Goal: Task Accomplishment & Management: Use online tool/utility

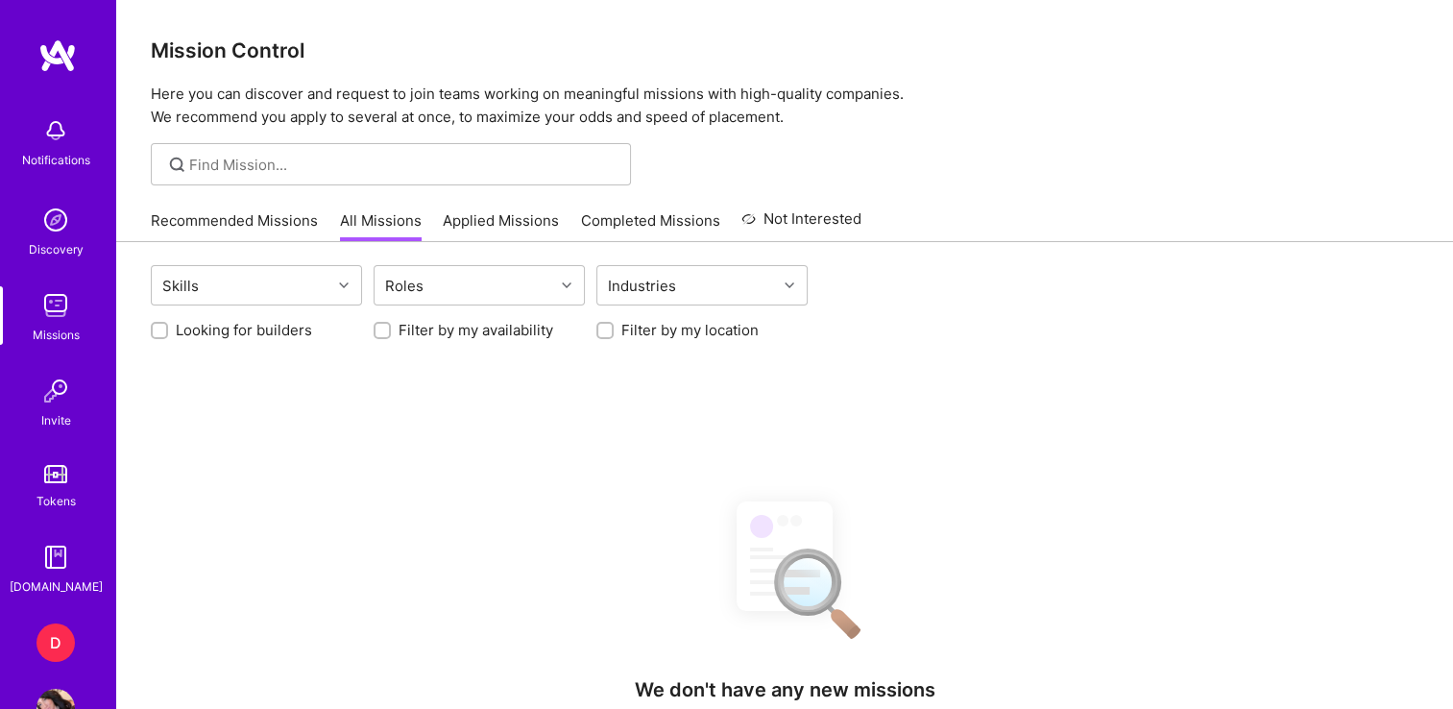
click at [40, 649] on div "D" at bounding box center [55, 642] width 38 height 38
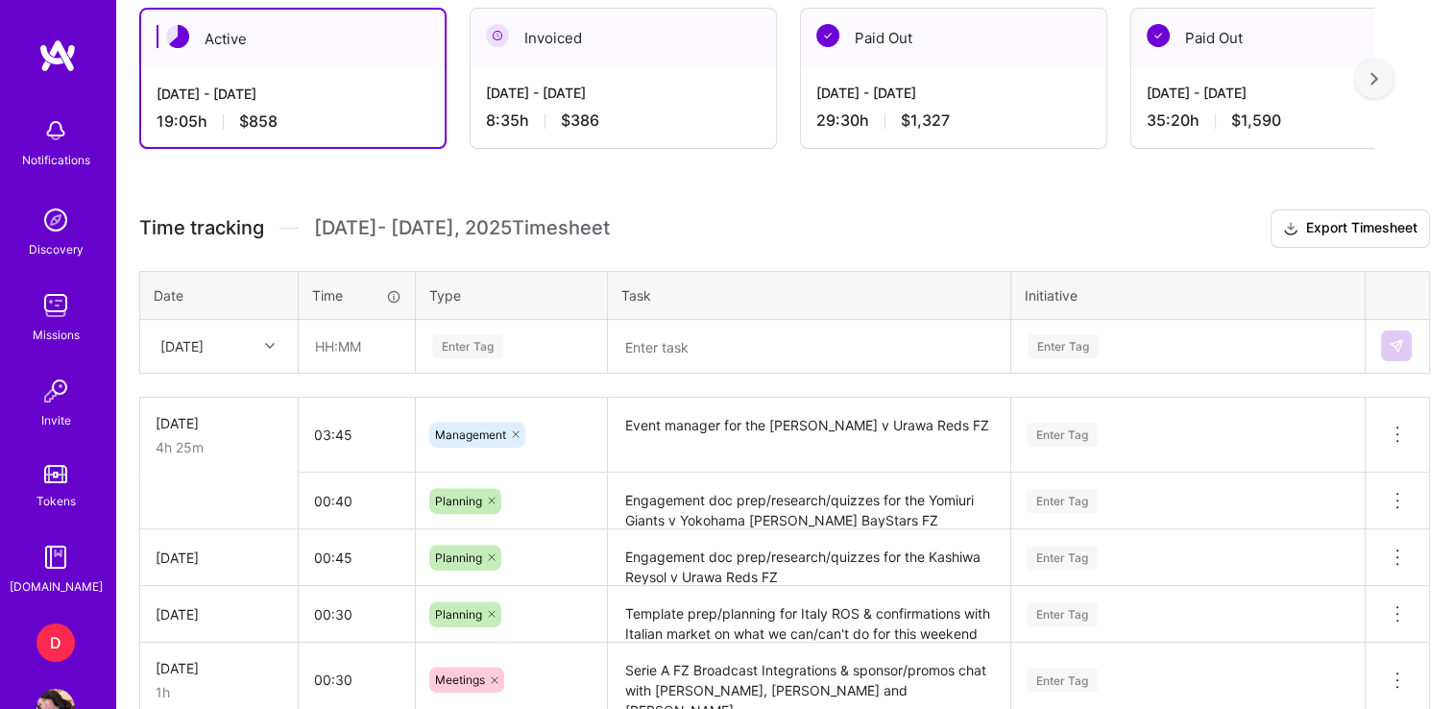
scroll to position [537, 0]
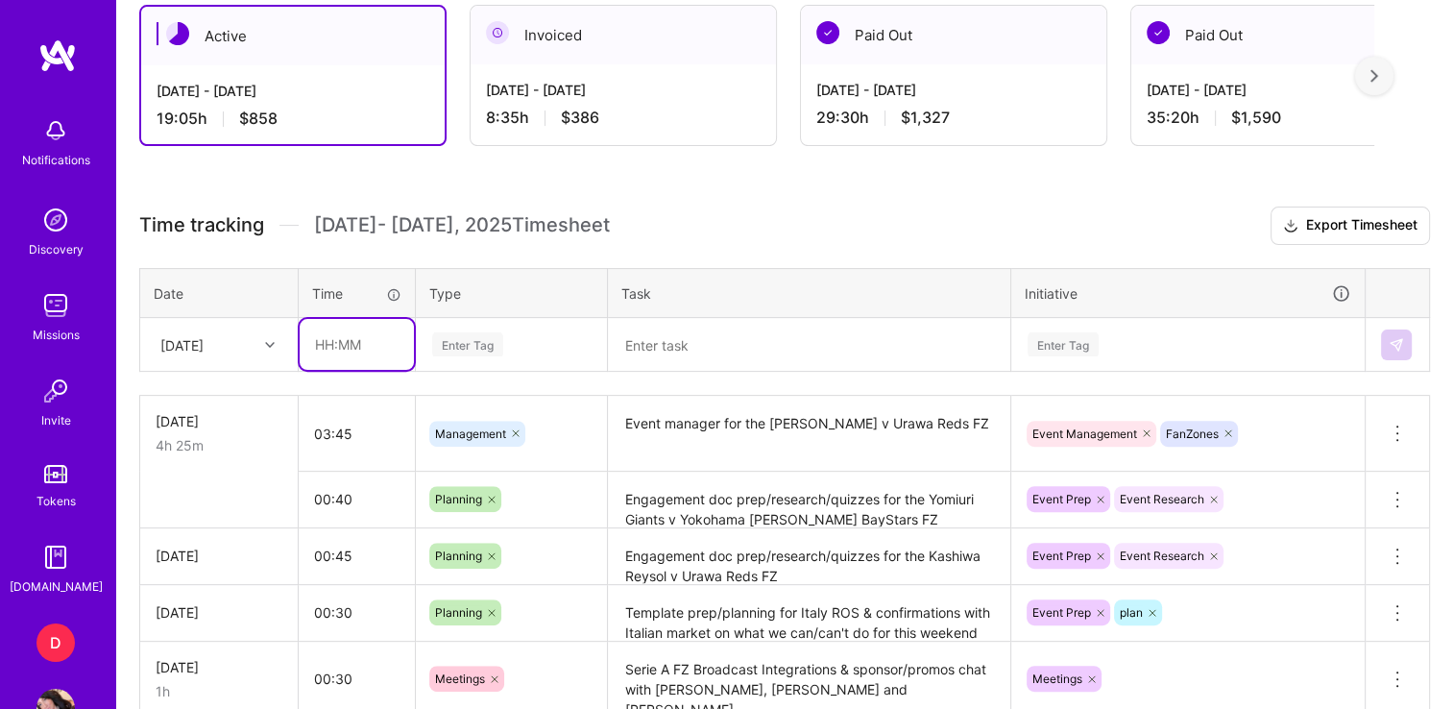
click at [329, 346] on input "text" at bounding box center [357, 344] width 114 height 51
type input "01:00"
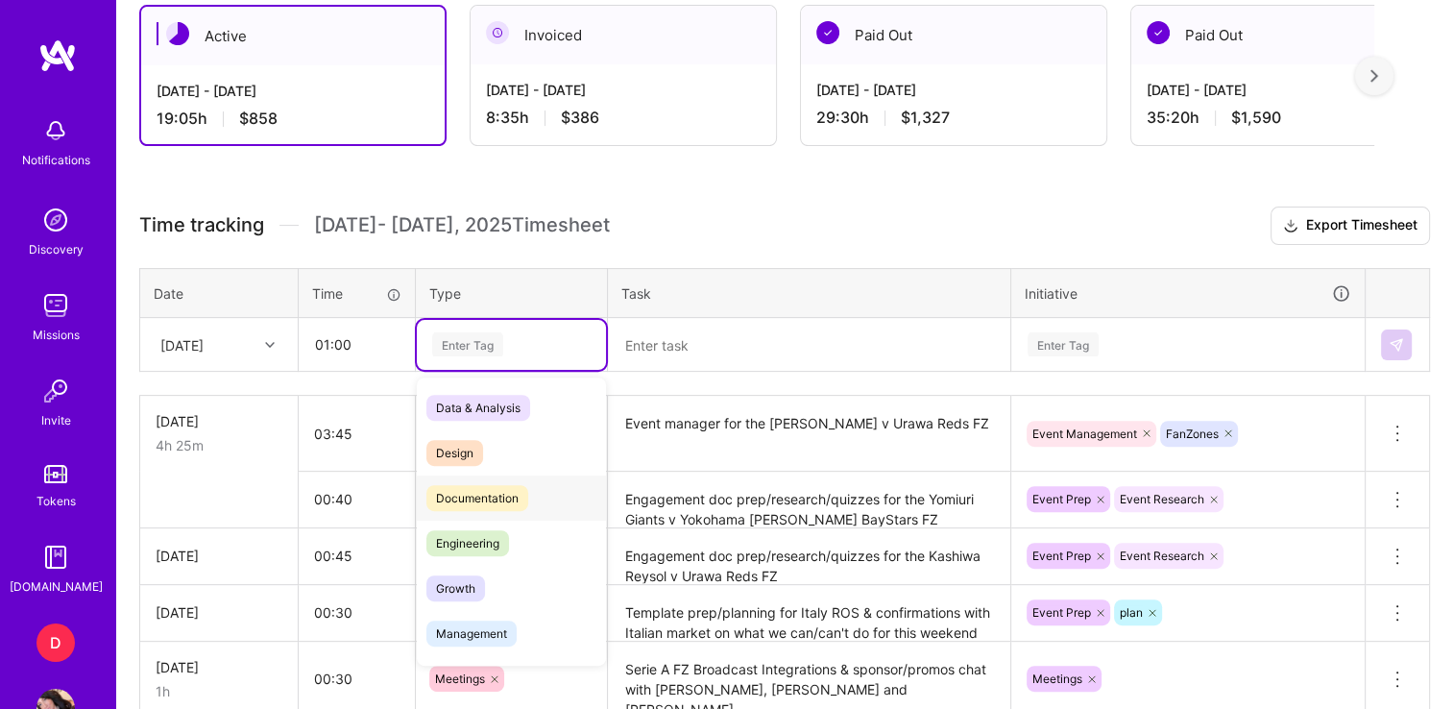
click at [480, 500] on span "Documentation" at bounding box center [477, 498] width 102 height 26
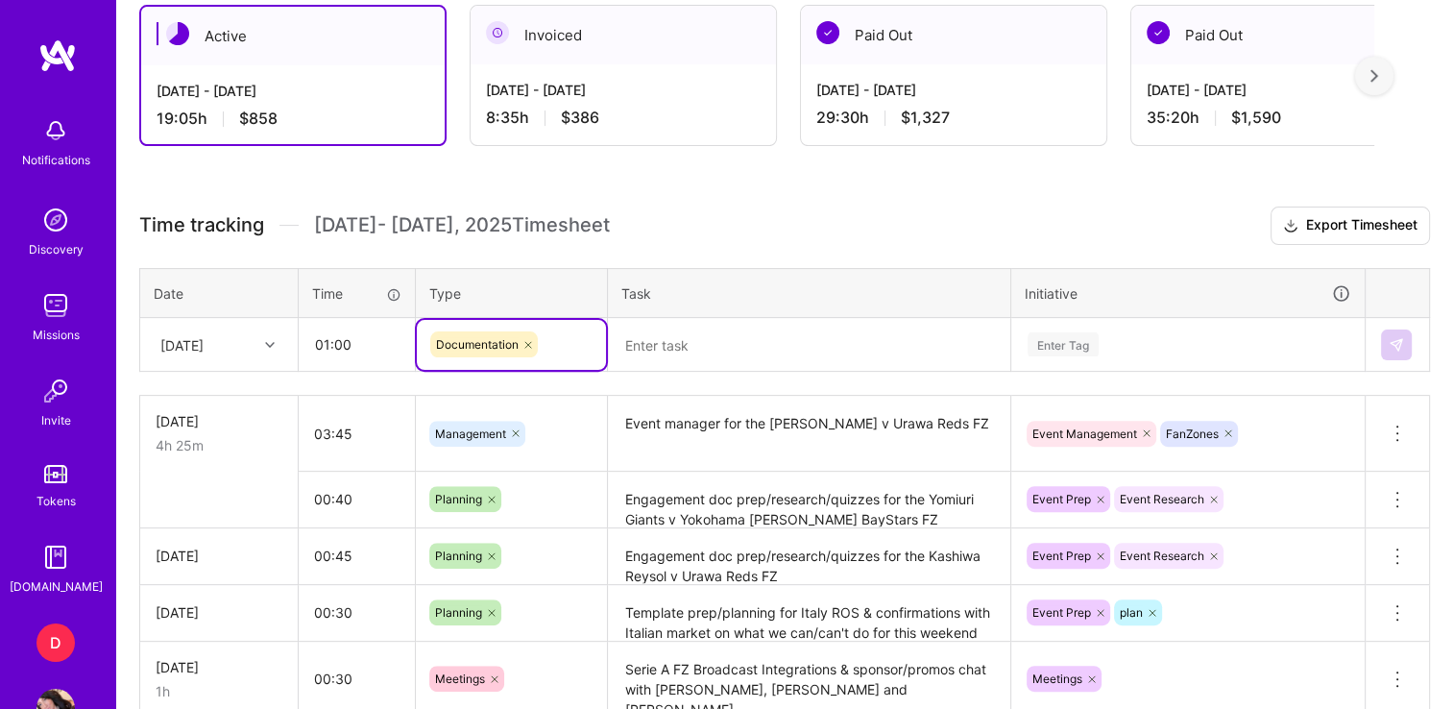
click at [660, 355] on textarea at bounding box center [809, 345] width 399 height 50
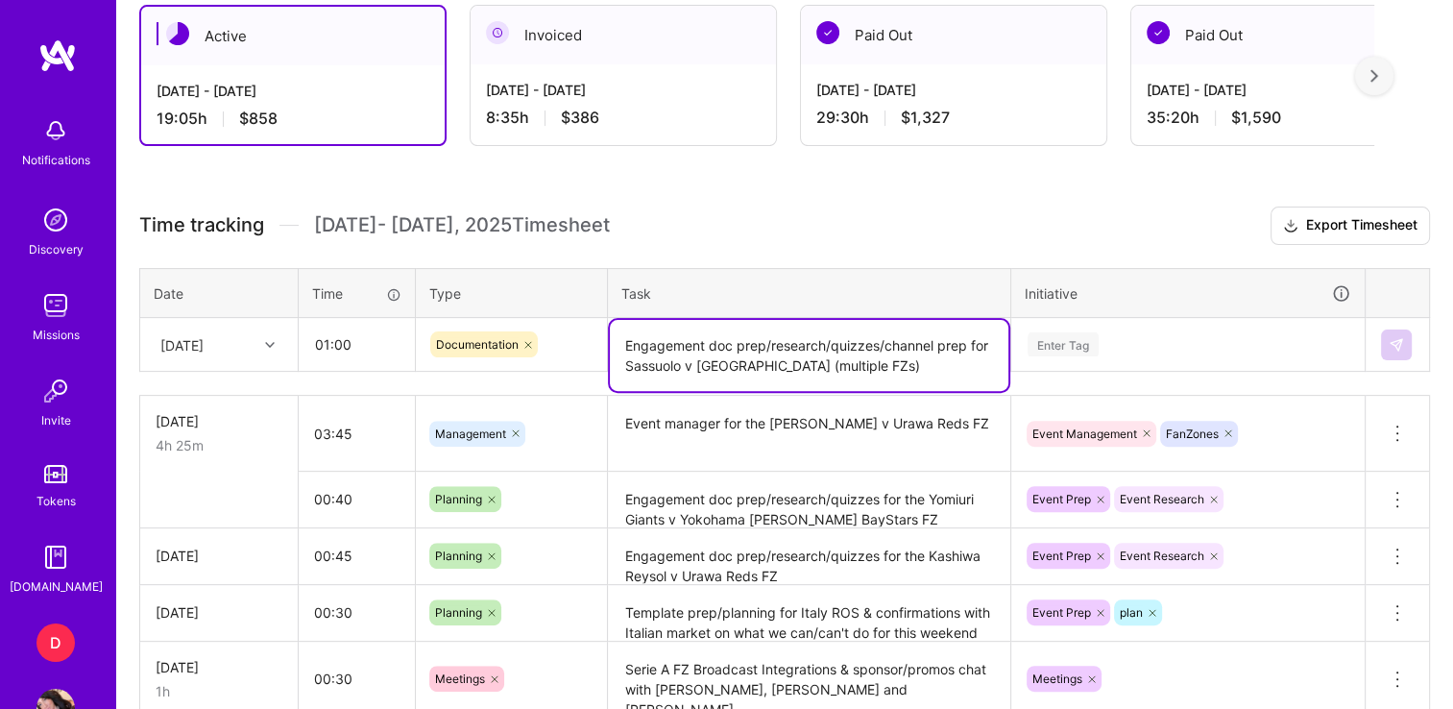
type textarea "Engagement doc prep/research/quizzes/channel prep for Sassuolo v [GEOGRAPHIC_DA…"
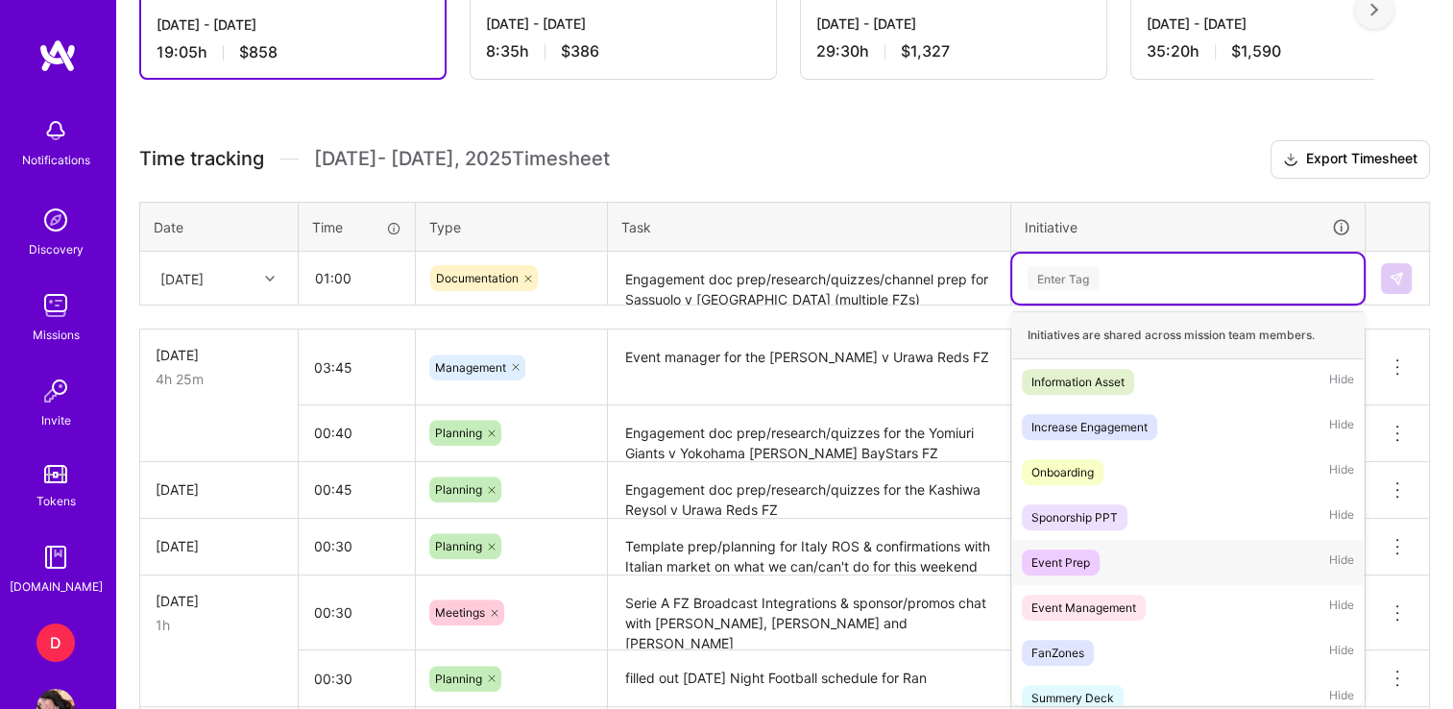
click at [1084, 568] on div "Event Prep" at bounding box center [1061, 562] width 59 height 20
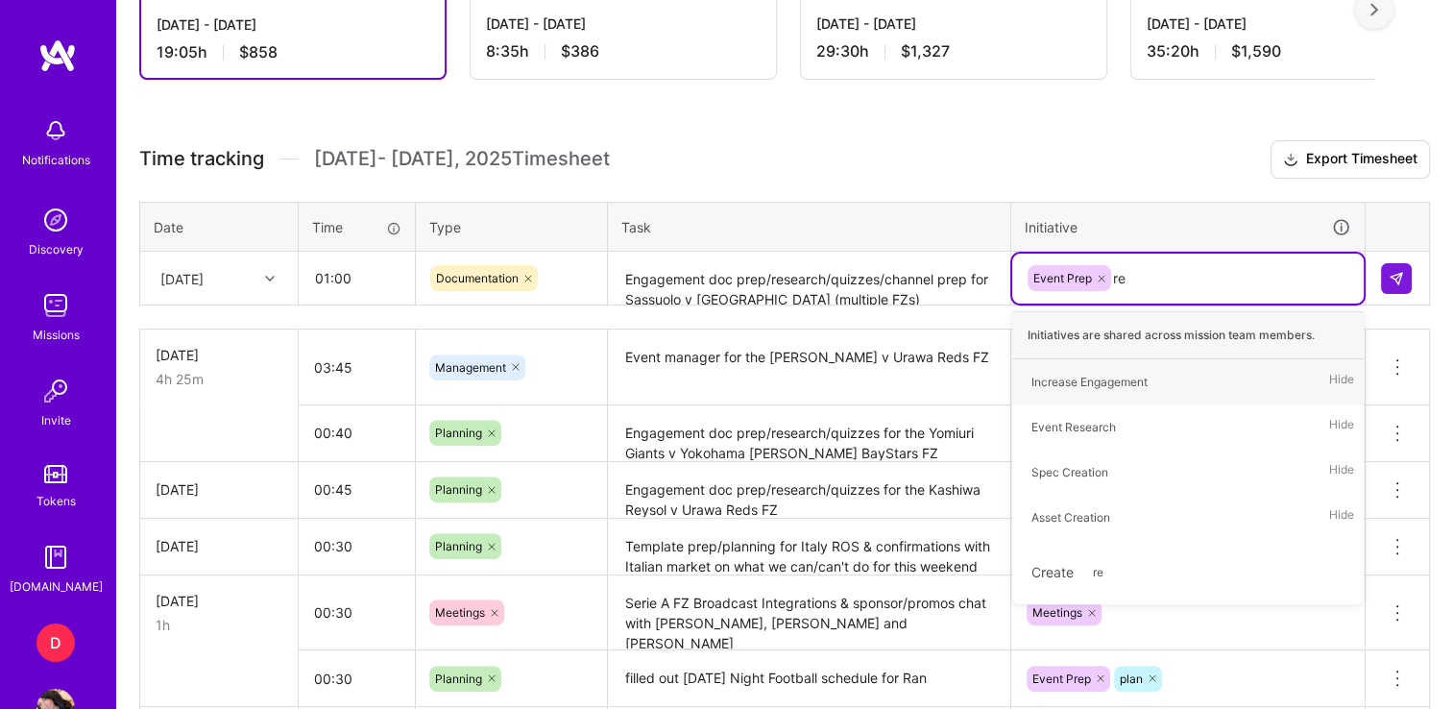
type input "res"
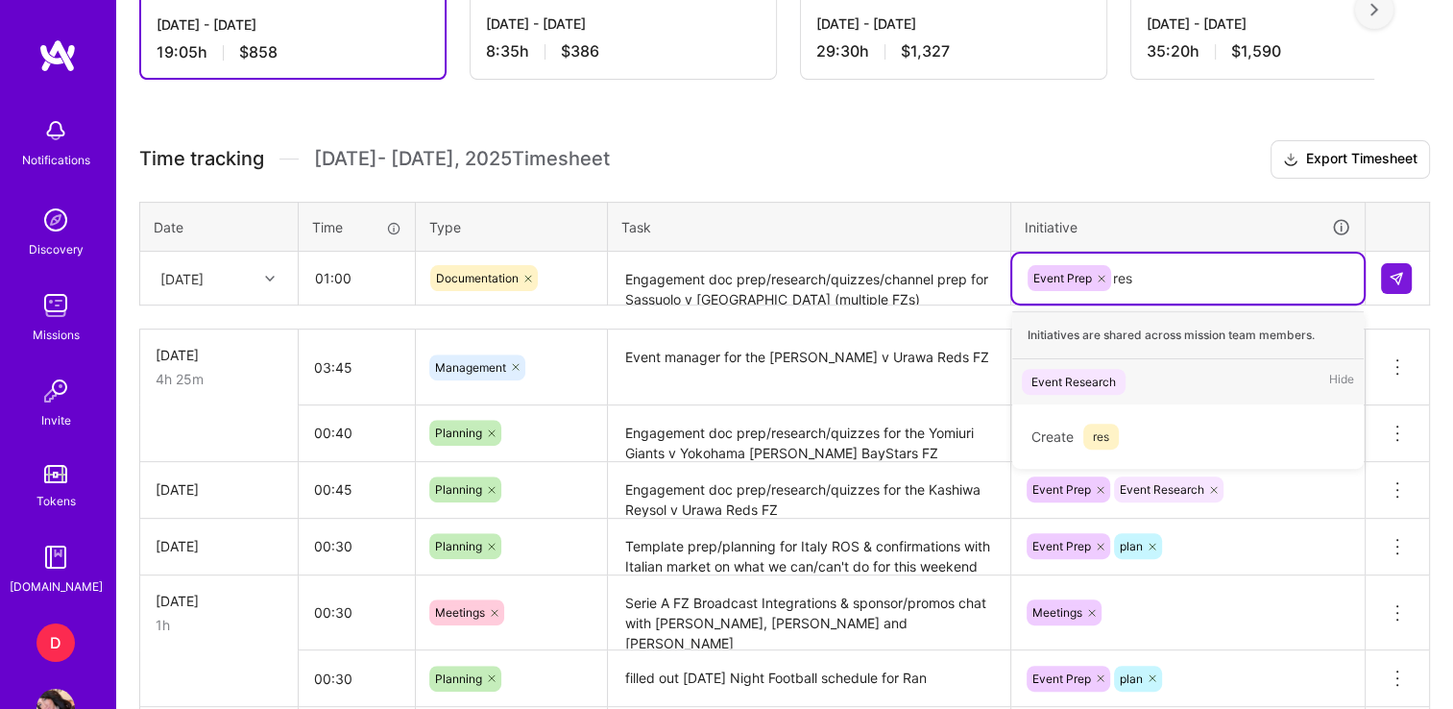
click at [1097, 375] on div "Event Research" at bounding box center [1074, 382] width 85 height 20
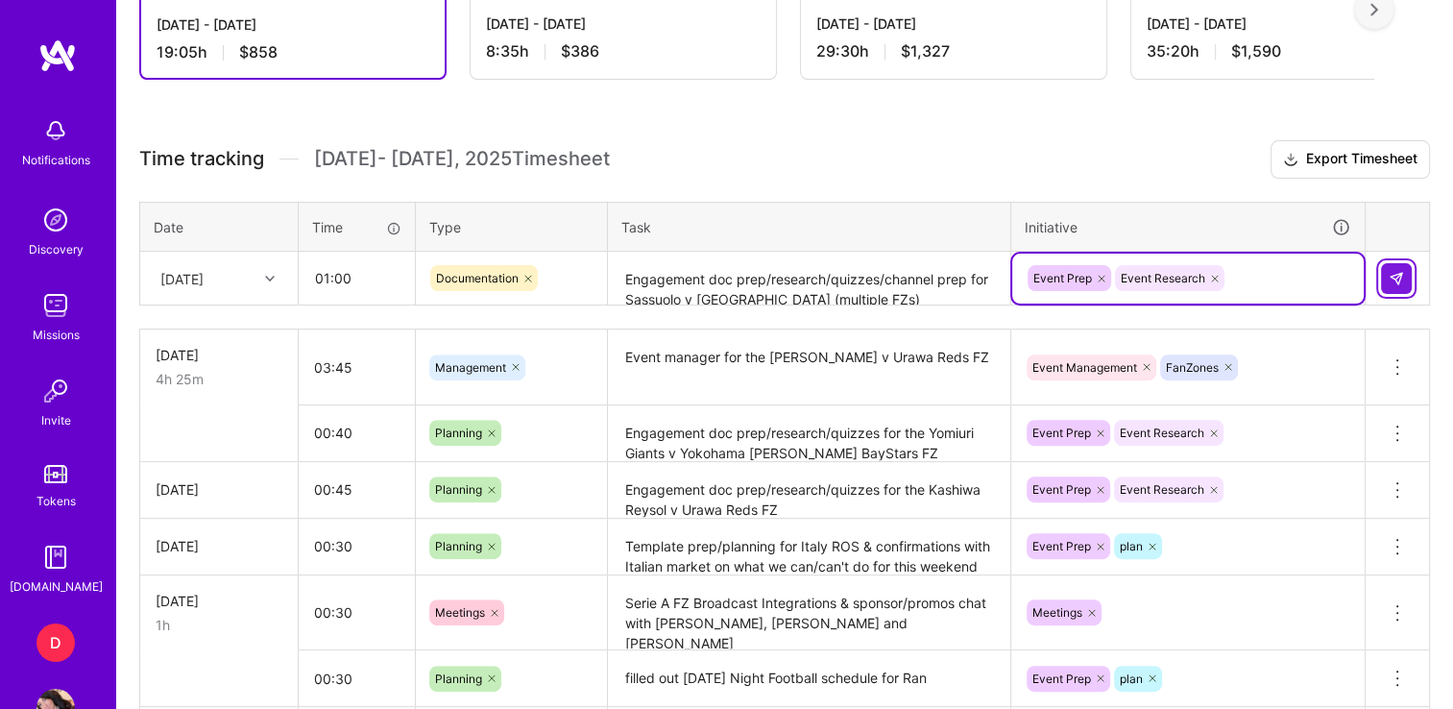
click at [1397, 271] on img at bounding box center [1396, 278] width 15 height 15
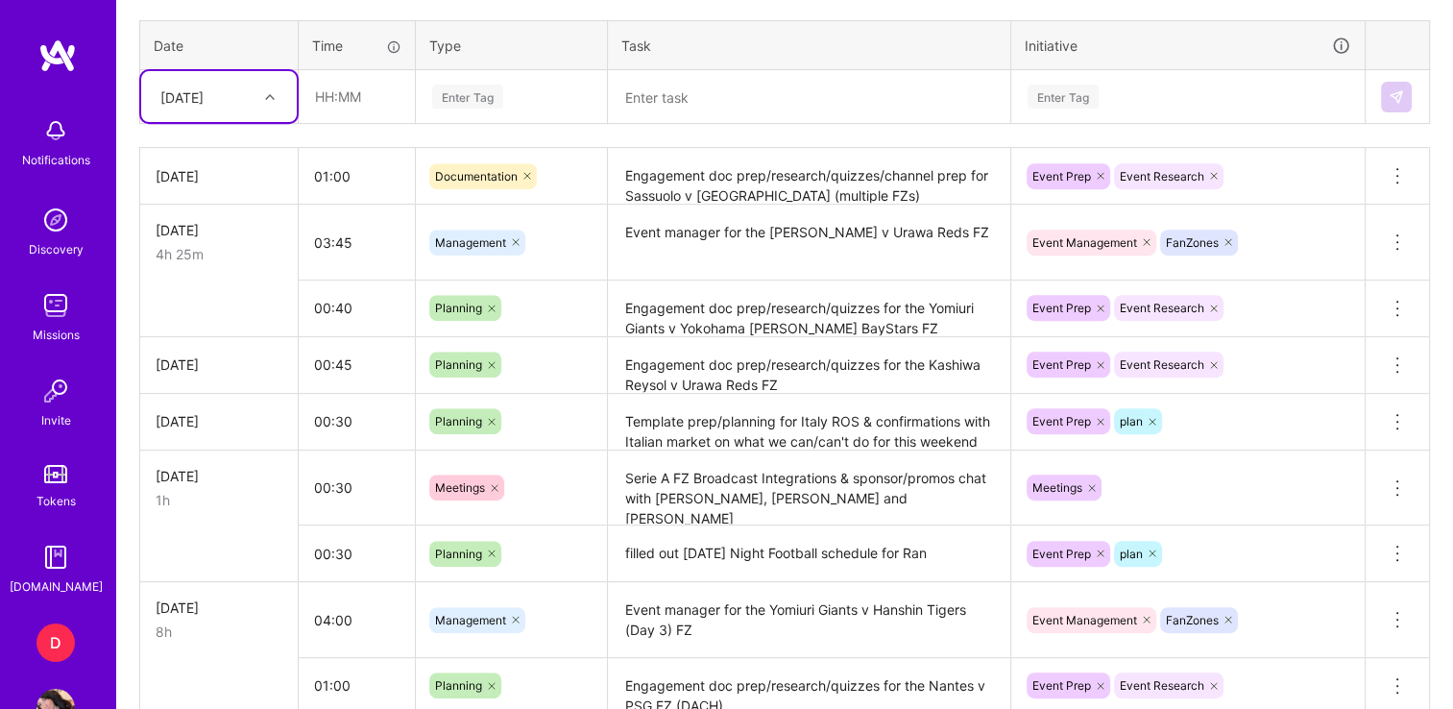
scroll to position [786, 0]
click at [528, 172] on icon at bounding box center [527, 175] width 6 height 6
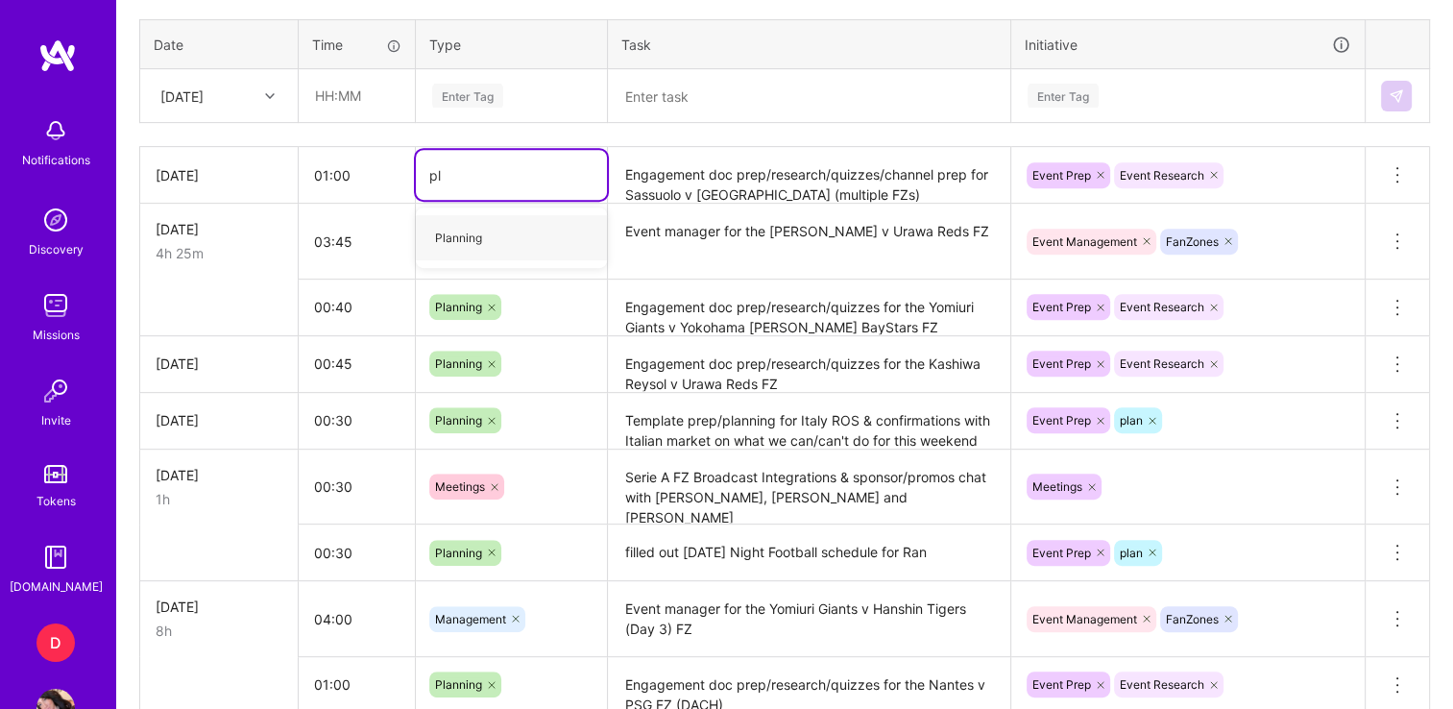
type input "pla"
click at [461, 229] on span "Planning" at bounding box center [458, 238] width 66 height 26
click at [1142, 117] on div "Enter Tag" at bounding box center [1188, 96] width 352 height 50
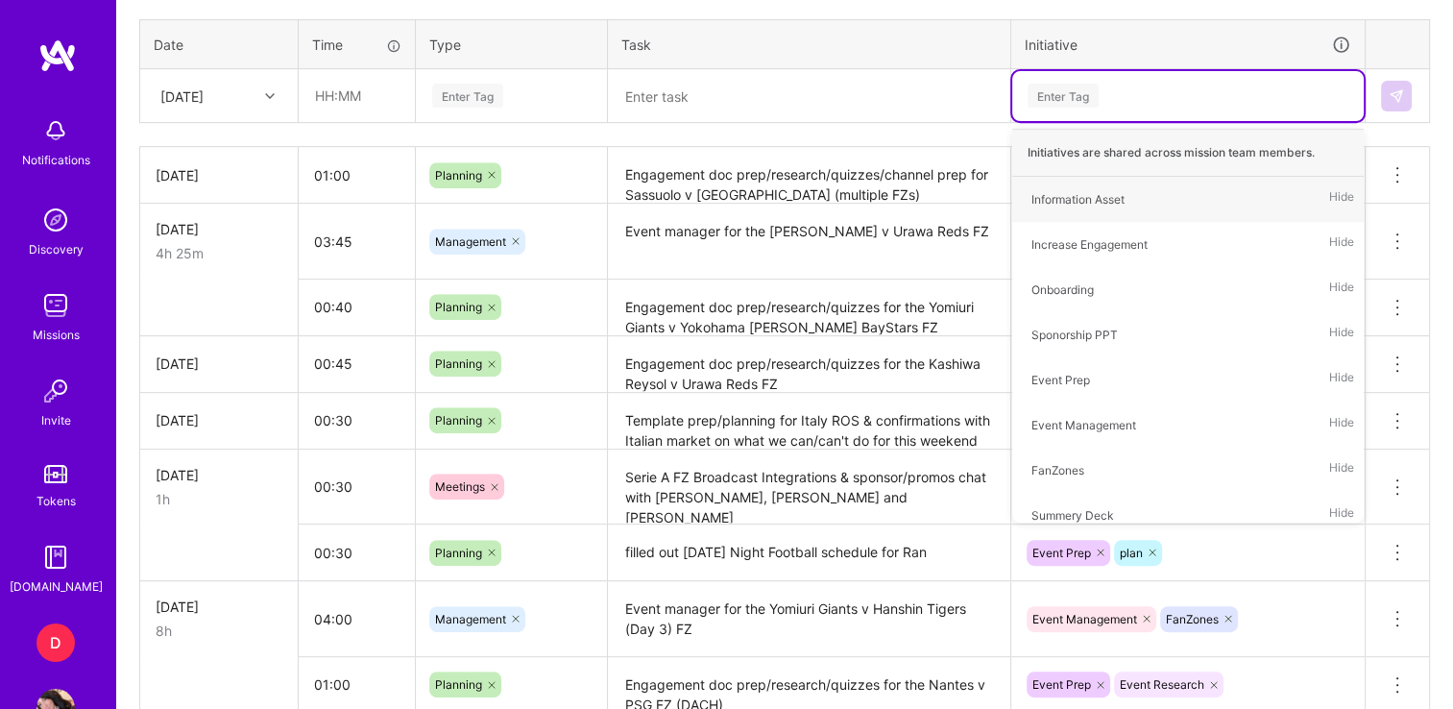
click at [732, 58] on th "Task" at bounding box center [809, 44] width 403 height 50
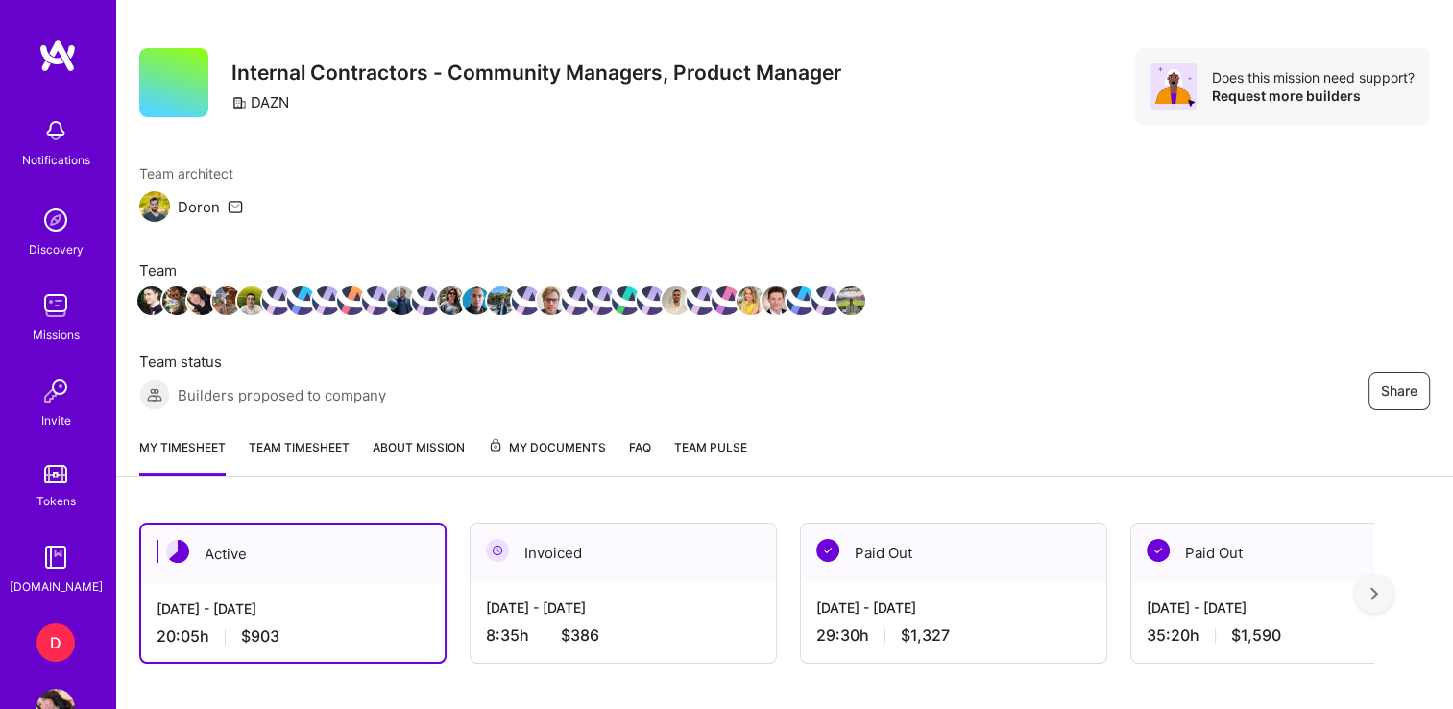
scroll to position [0, 0]
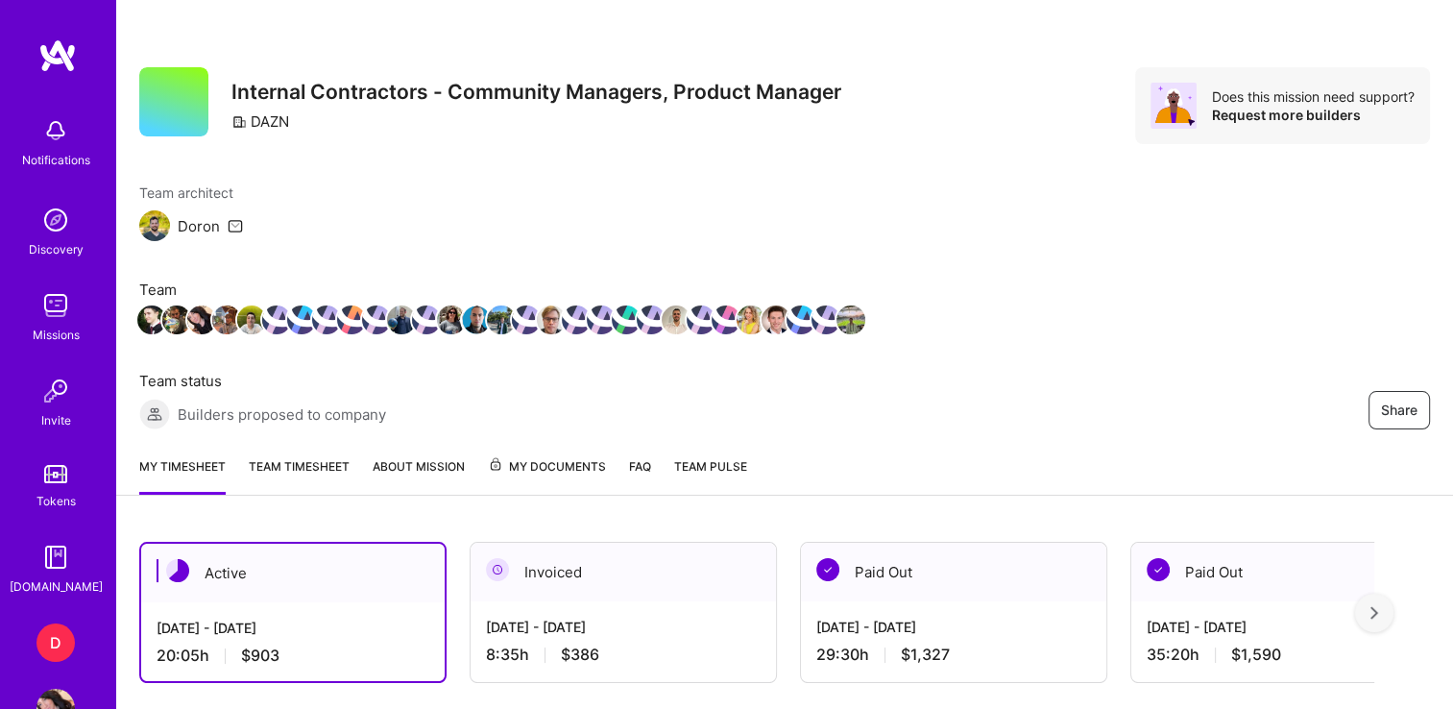
click at [58, 628] on div "D" at bounding box center [55, 642] width 38 height 38
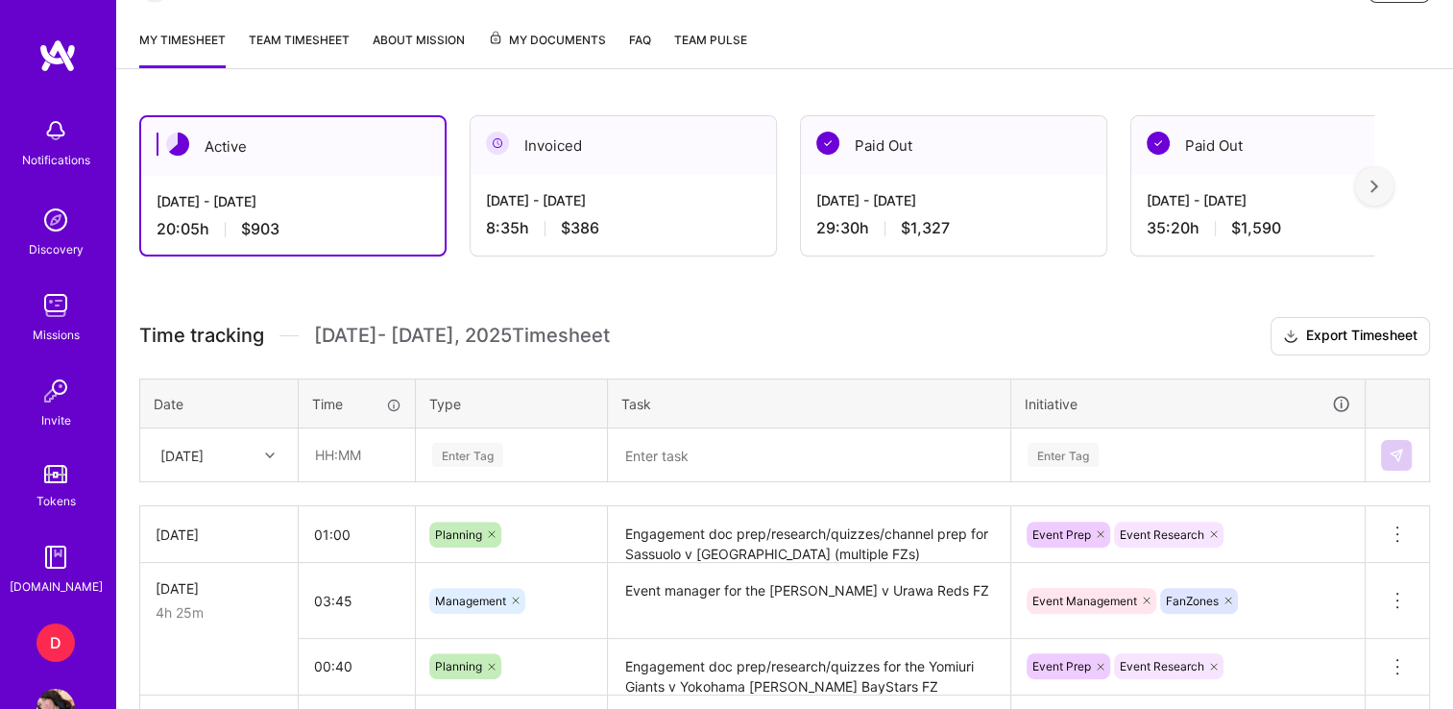
scroll to position [436, 0]
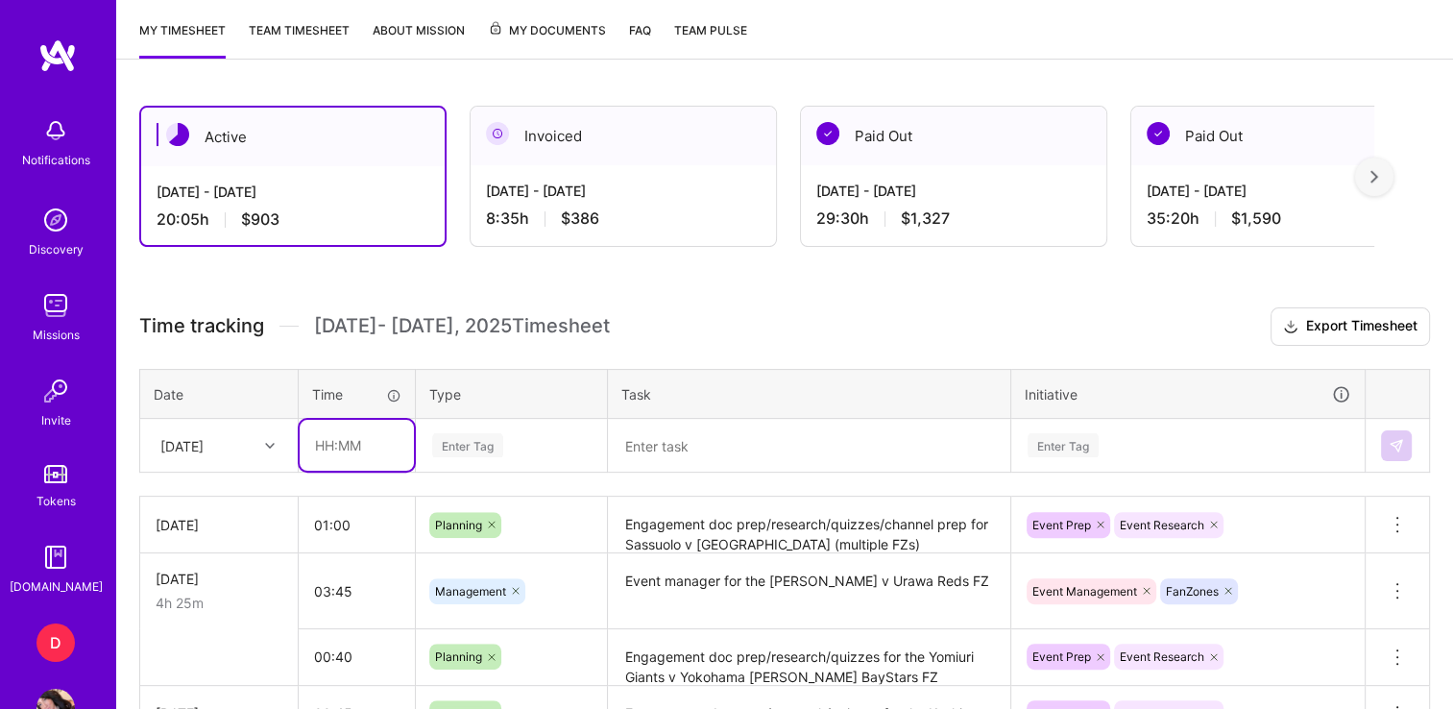
click at [352, 436] on input "text" at bounding box center [357, 445] width 114 height 51
type input "03:30"
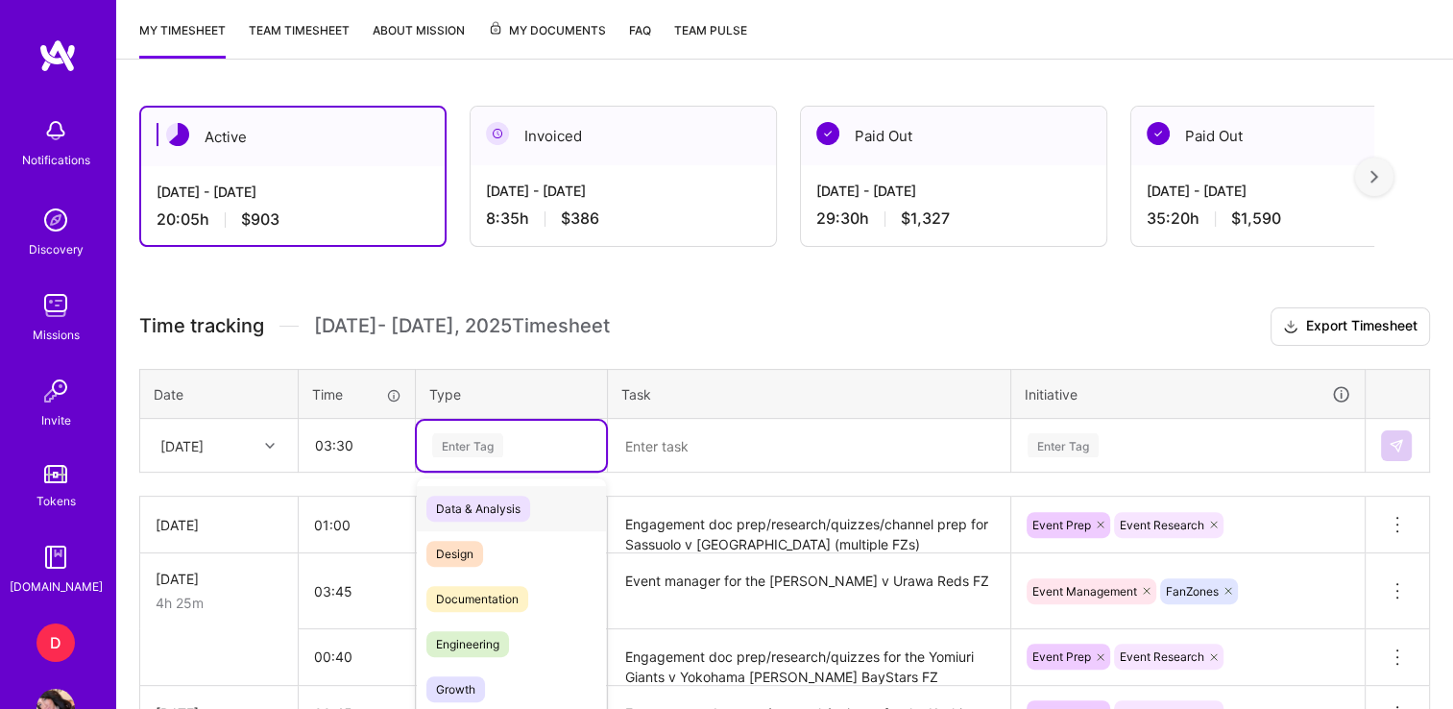
scroll to position [498, 0]
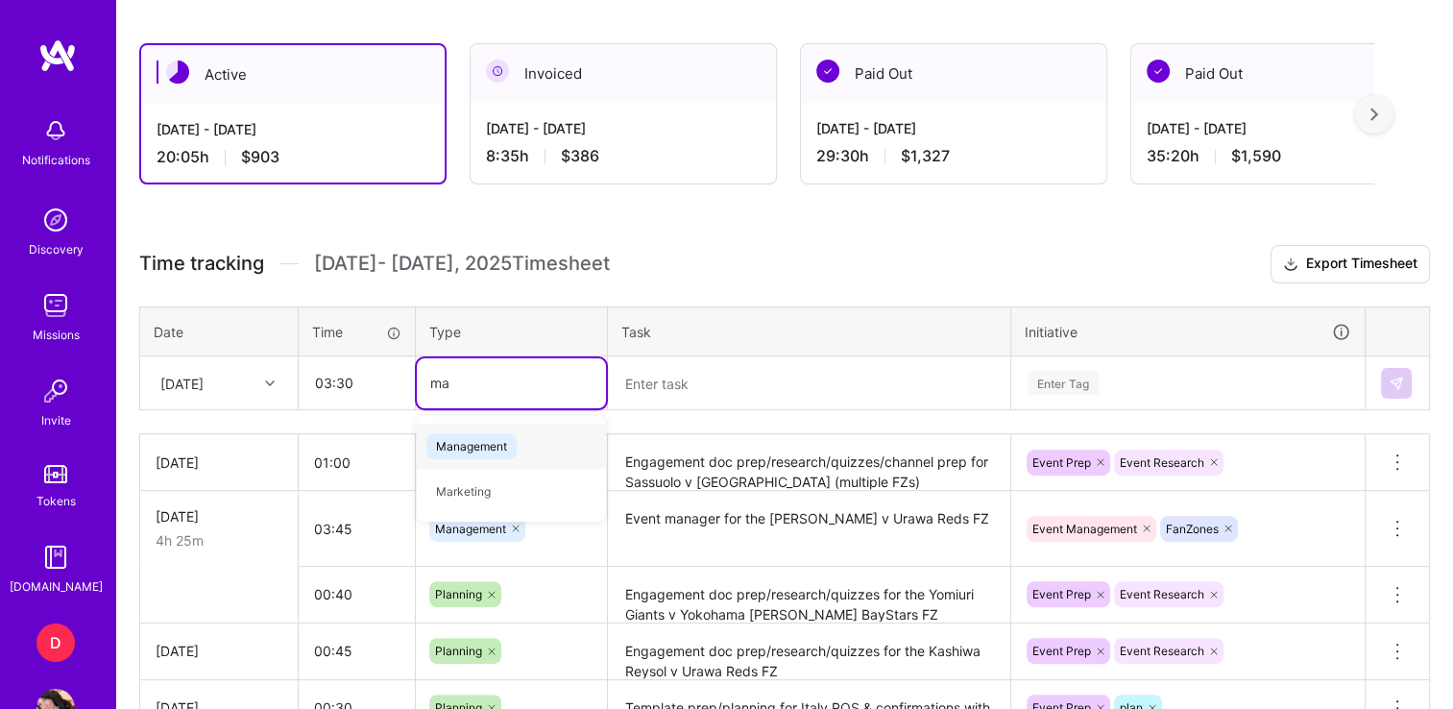
type input "man"
click at [459, 440] on span "Management" at bounding box center [471, 446] width 90 height 26
click at [775, 376] on textarea at bounding box center [809, 383] width 399 height 50
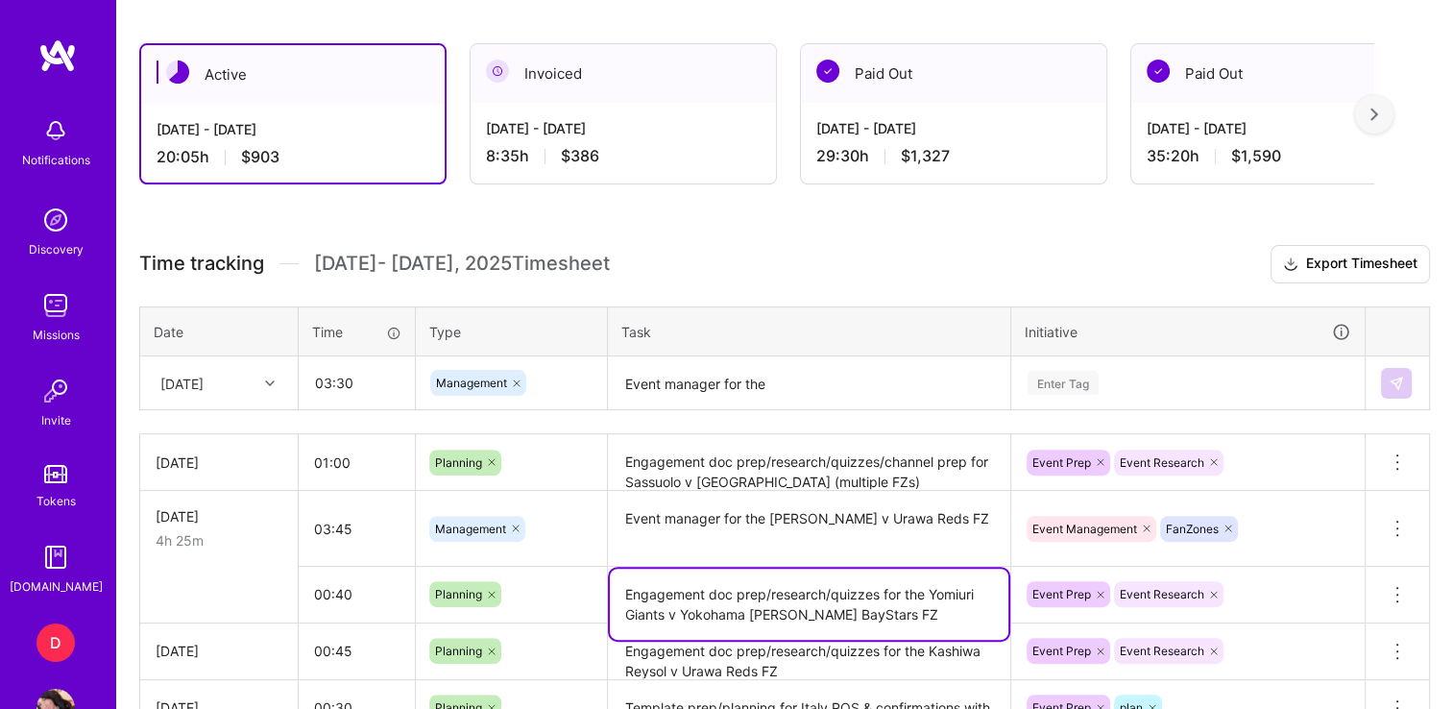
drag, startPoint x: 889, startPoint y: 614, endPoint x: 929, endPoint y: 589, distance: 46.6
click at [929, 589] on textarea "Engagement doc prep/research/quizzes for the Yomiuri Giants v Yokohama [PERSON_…" at bounding box center [809, 604] width 399 height 71
click at [808, 375] on textarea "Event manager for the" at bounding box center [809, 383] width 399 height 51
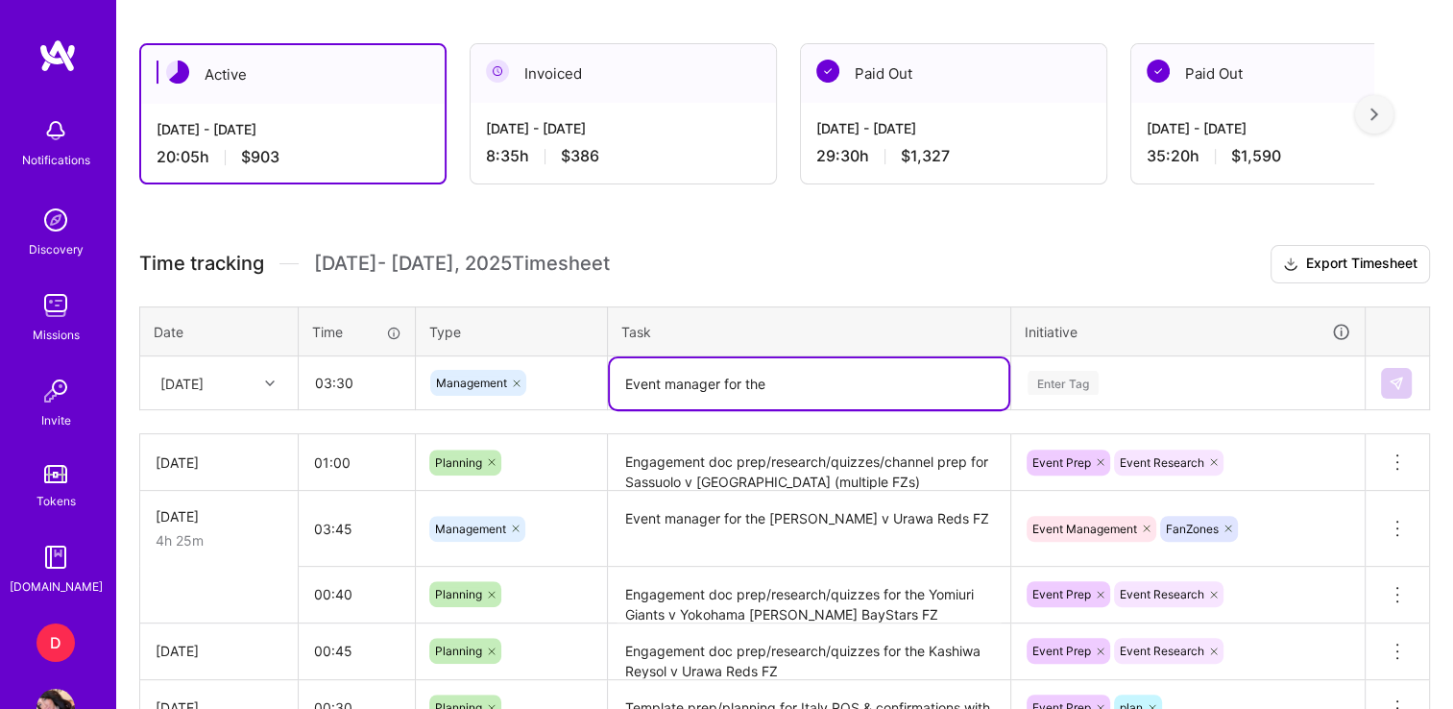
paste textarea "Yomiuri Giants v Yokohama [PERSON_NAME] BayStars FZ"
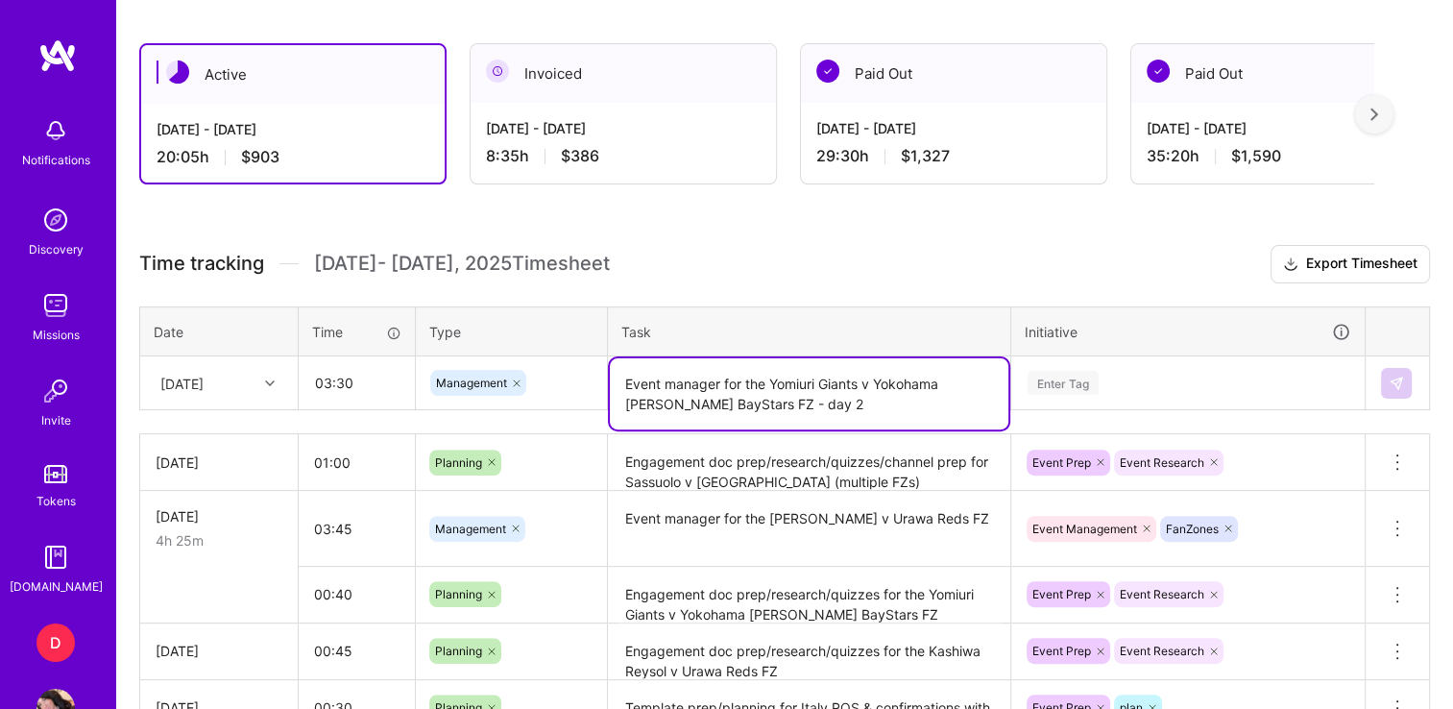
type textarea "Event manager for the Yomiuri Giants v Yokohama [PERSON_NAME] BayStars FZ - day…"
click at [914, 601] on textarea "Engagement doc prep/research/quizzes for the Yomiuri Giants v Yokohama [PERSON_…" at bounding box center [809, 596] width 399 height 54
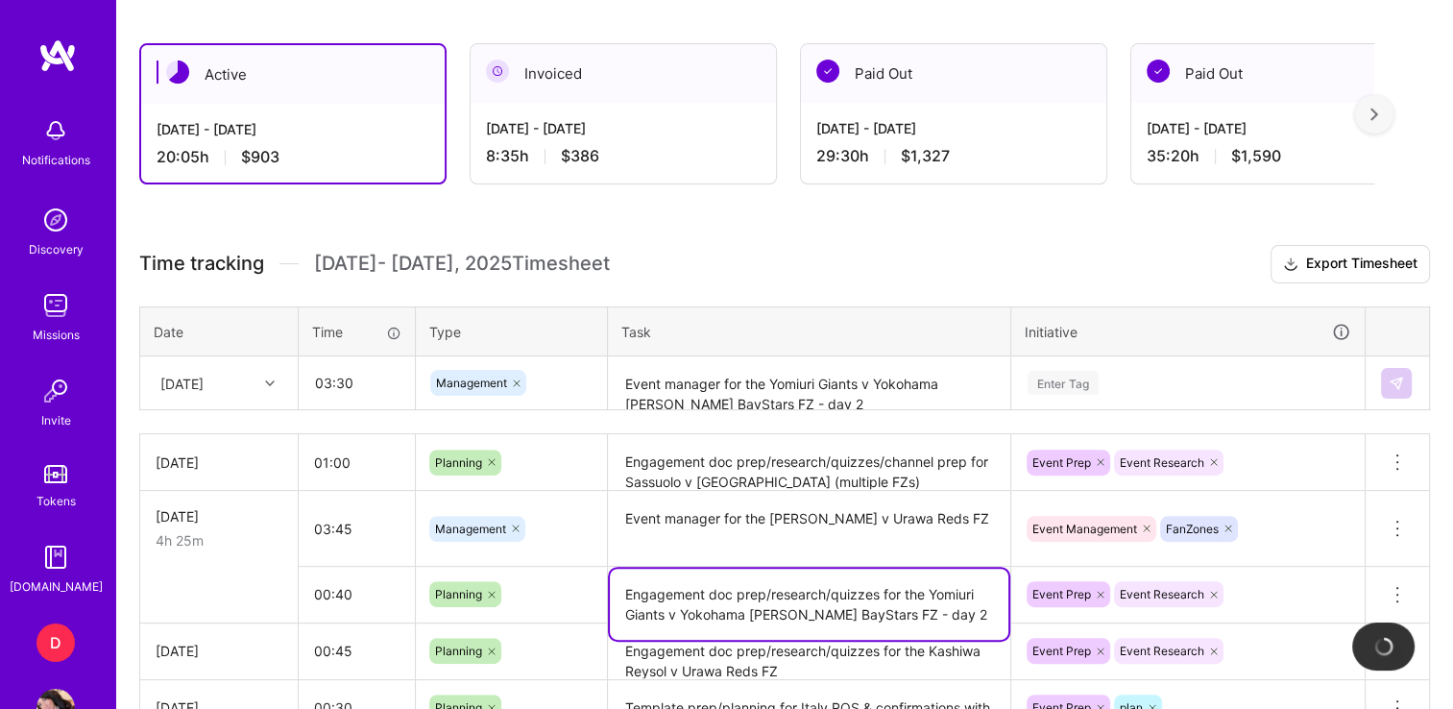
type textarea "Engagement doc prep/research/quizzes for the Yomiuri Giants v Yokohama [PERSON_…"
click at [1105, 399] on div "Enter Tag" at bounding box center [1188, 383] width 352 height 50
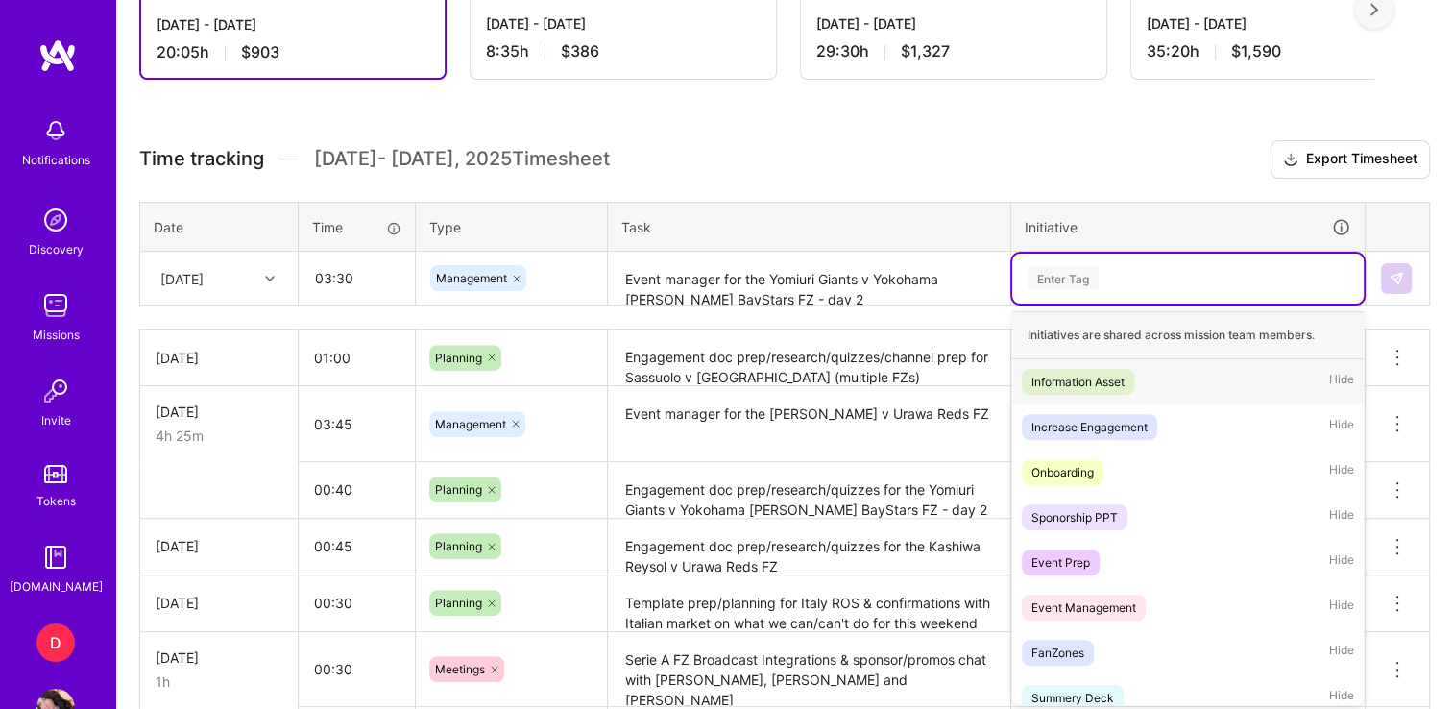
scroll to position [603, 0]
click at [1089, 599] on div "Event Management" at bounding box center [1084, 607] width 105 height 20
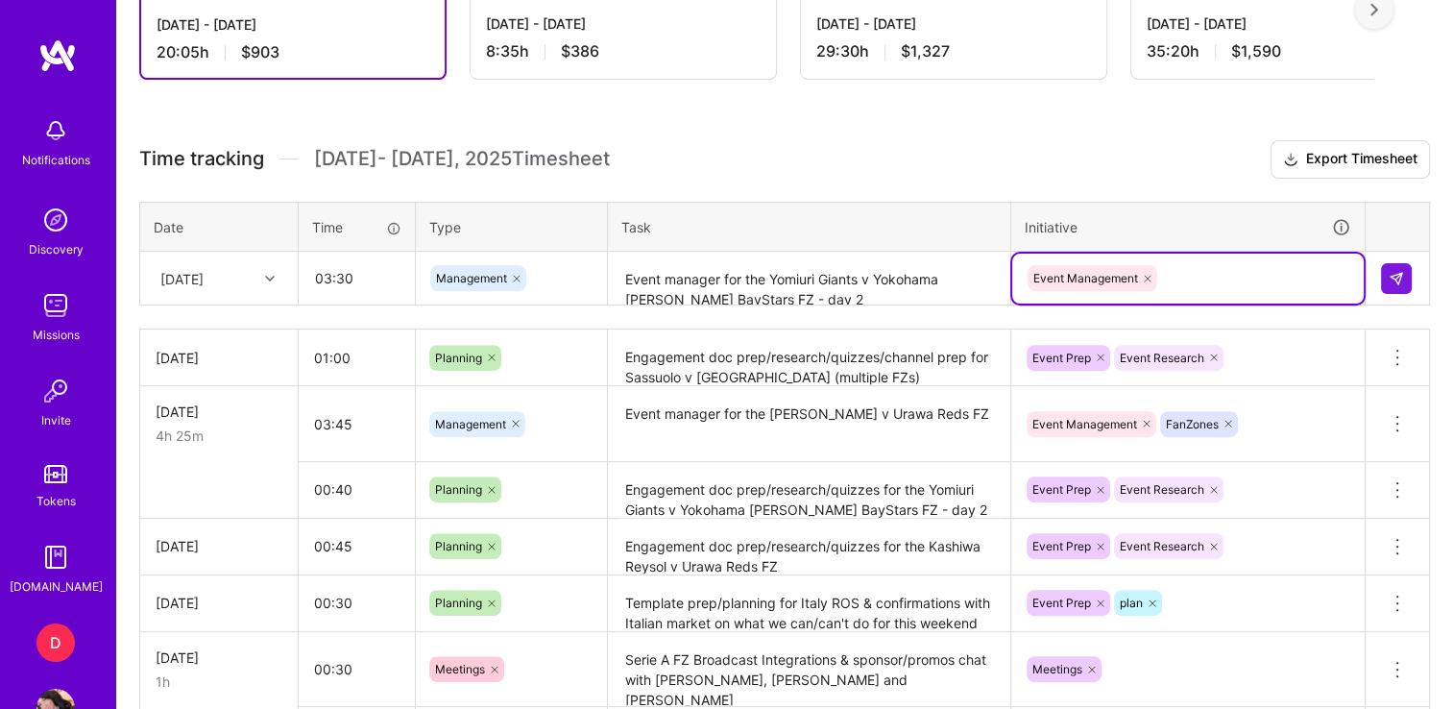
click at [1208, 277] on div "Event Management" at bounding box center [1188, 278] width 325 height 30
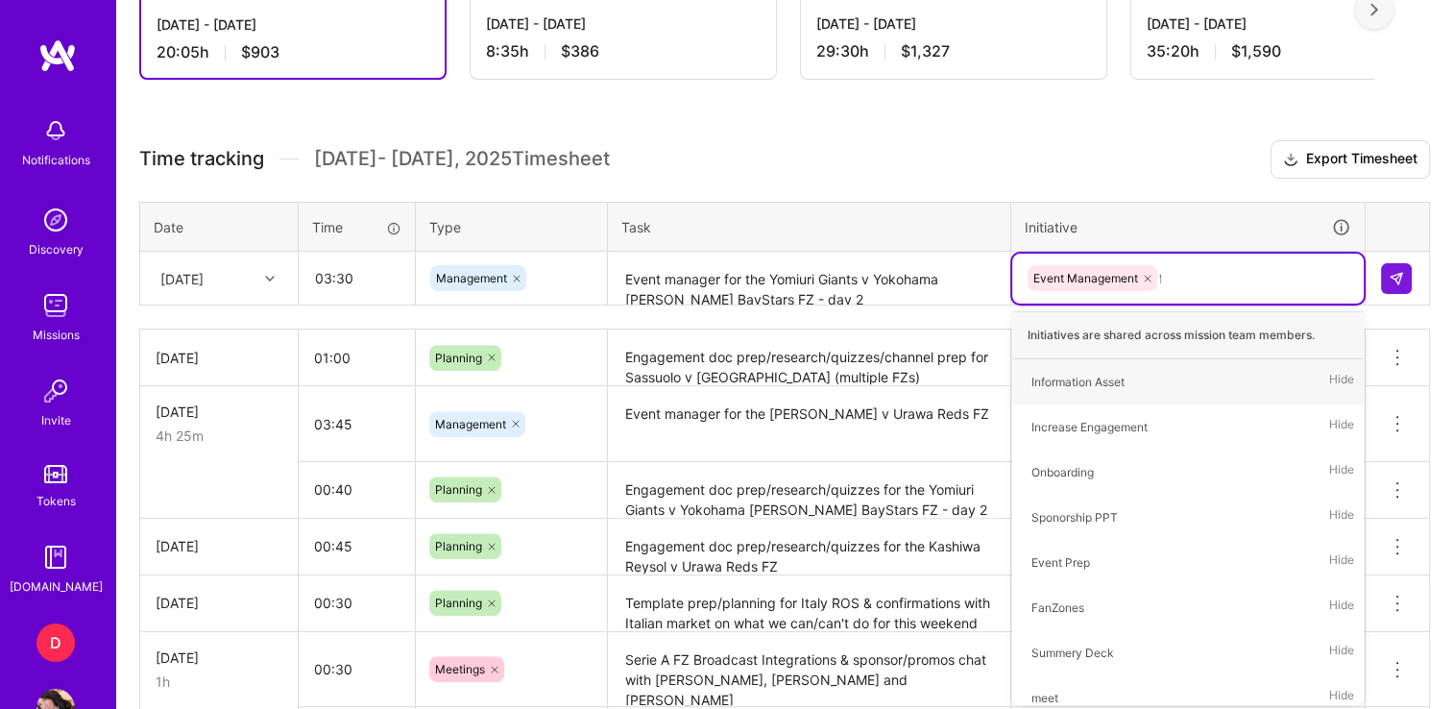
type input "fa"
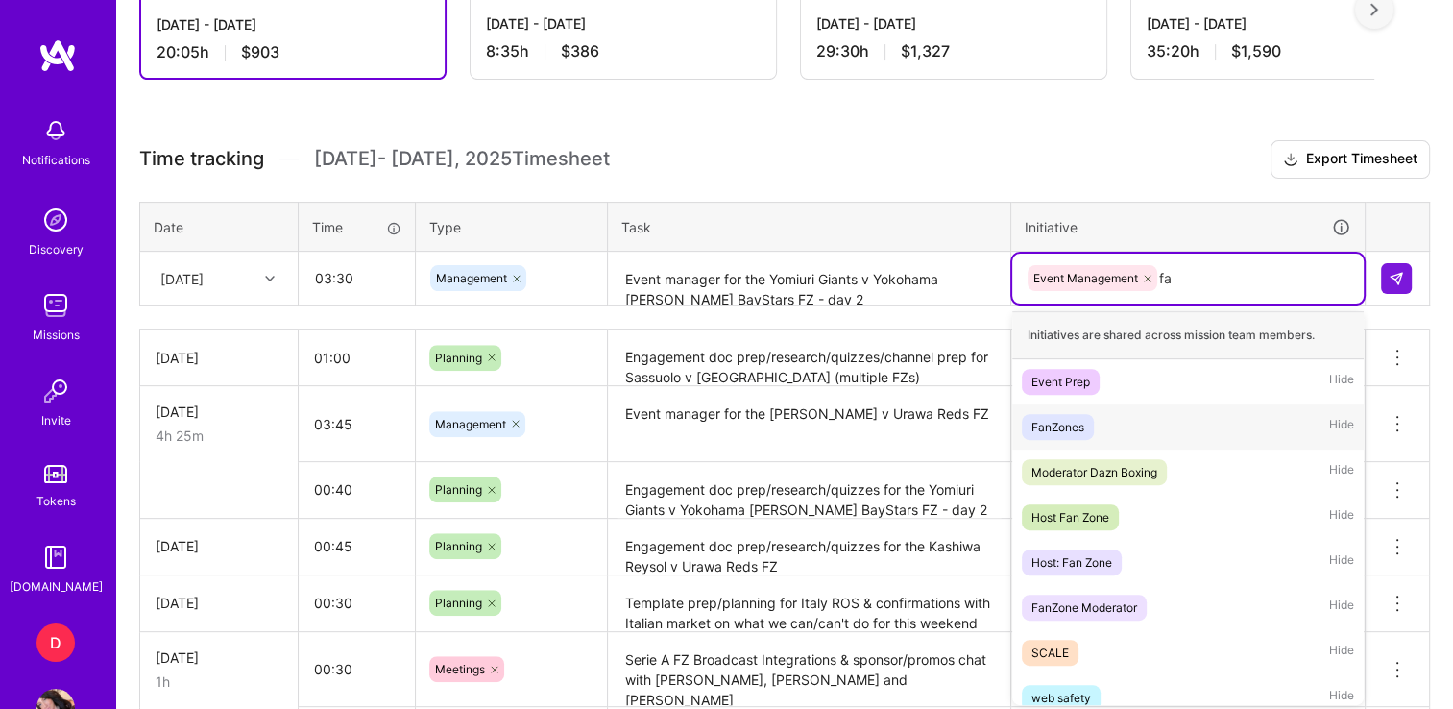
click at [1056, 426] on div "FanZones" at bounding box center [1058, 427] width 53 height 20
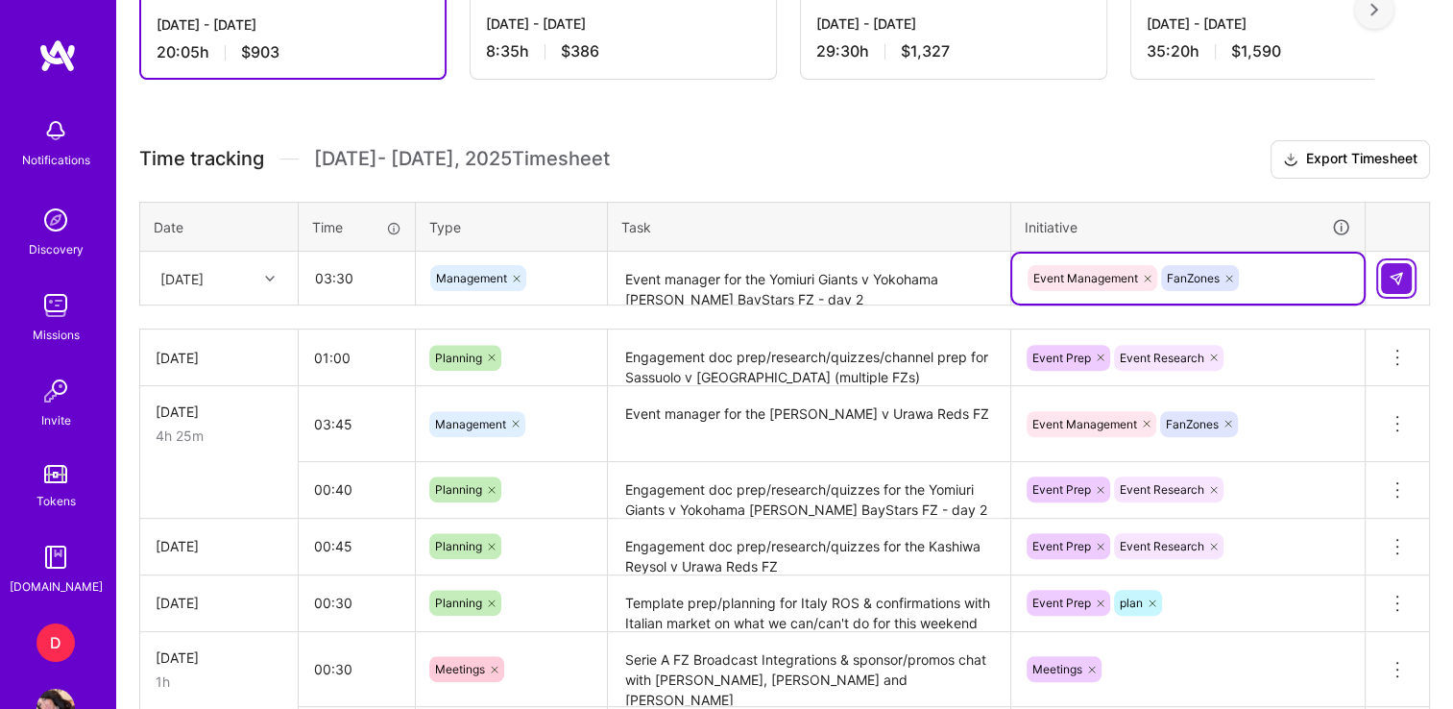
click at [1407, 280] on button at bounding box center [1396, 278] width 31 height 31
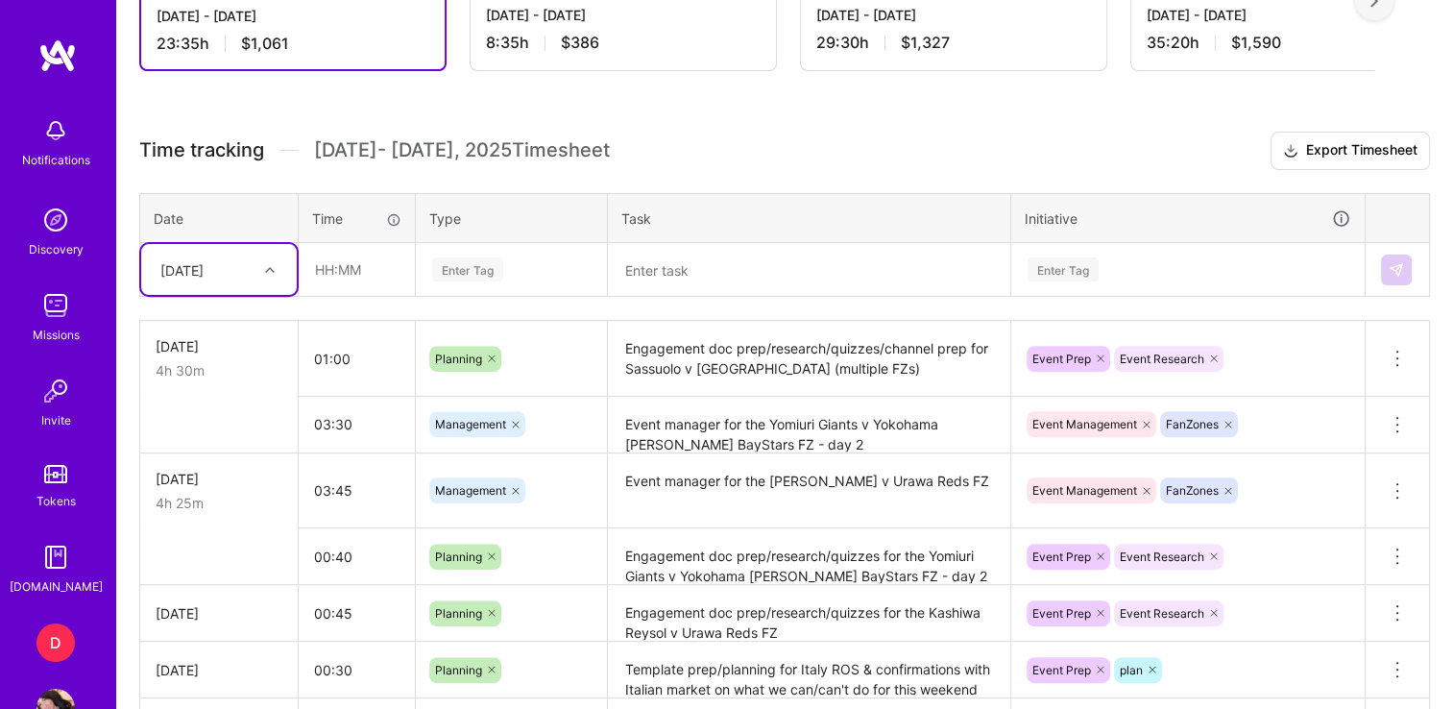
scroll to position [691, 0]
